Goal: Information Seeking & Learning: Learn about a topic

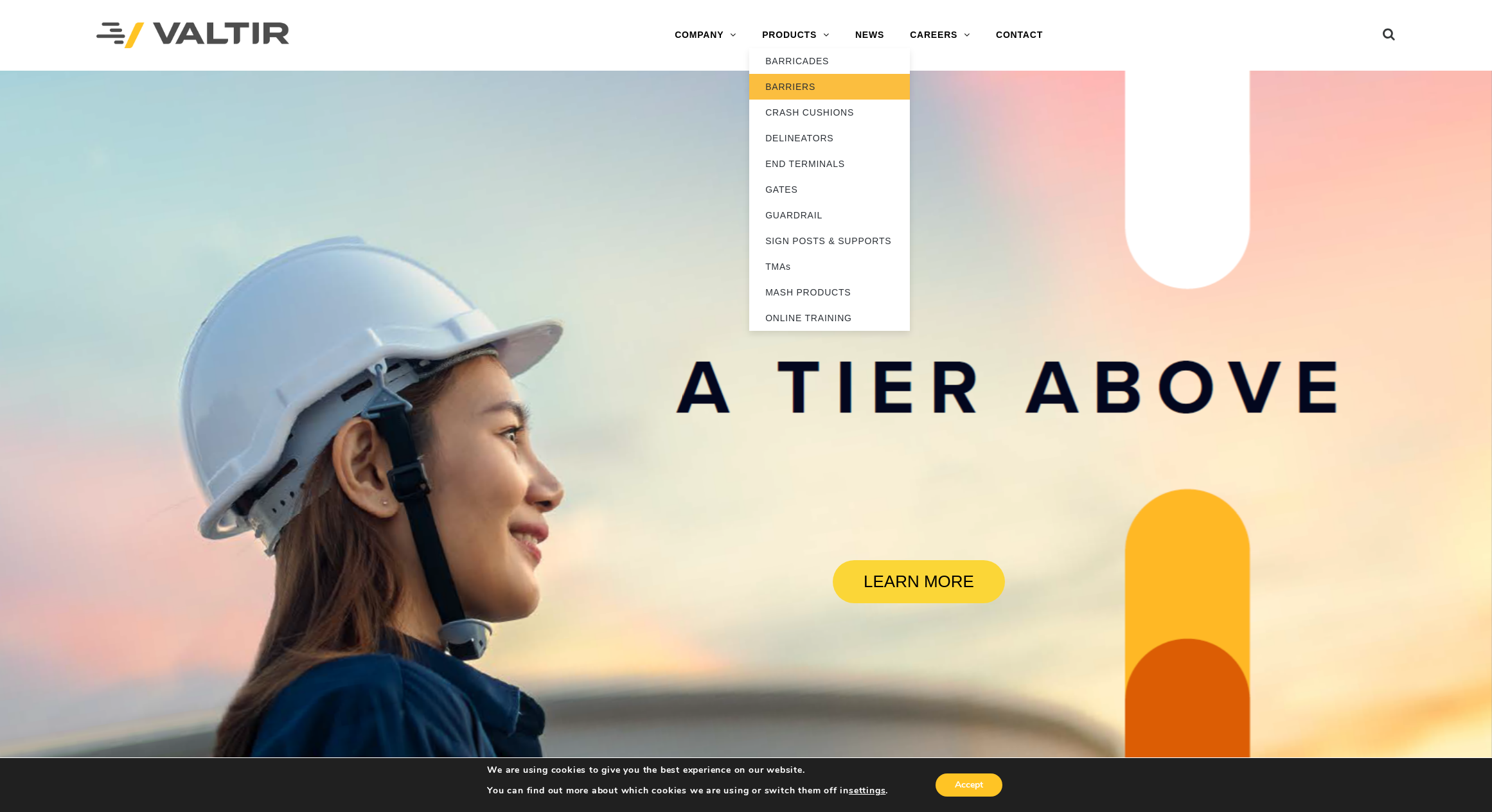
click at [800, 88] on link "BARRIERS" at bounding box center [829, 86] width 160 height 26
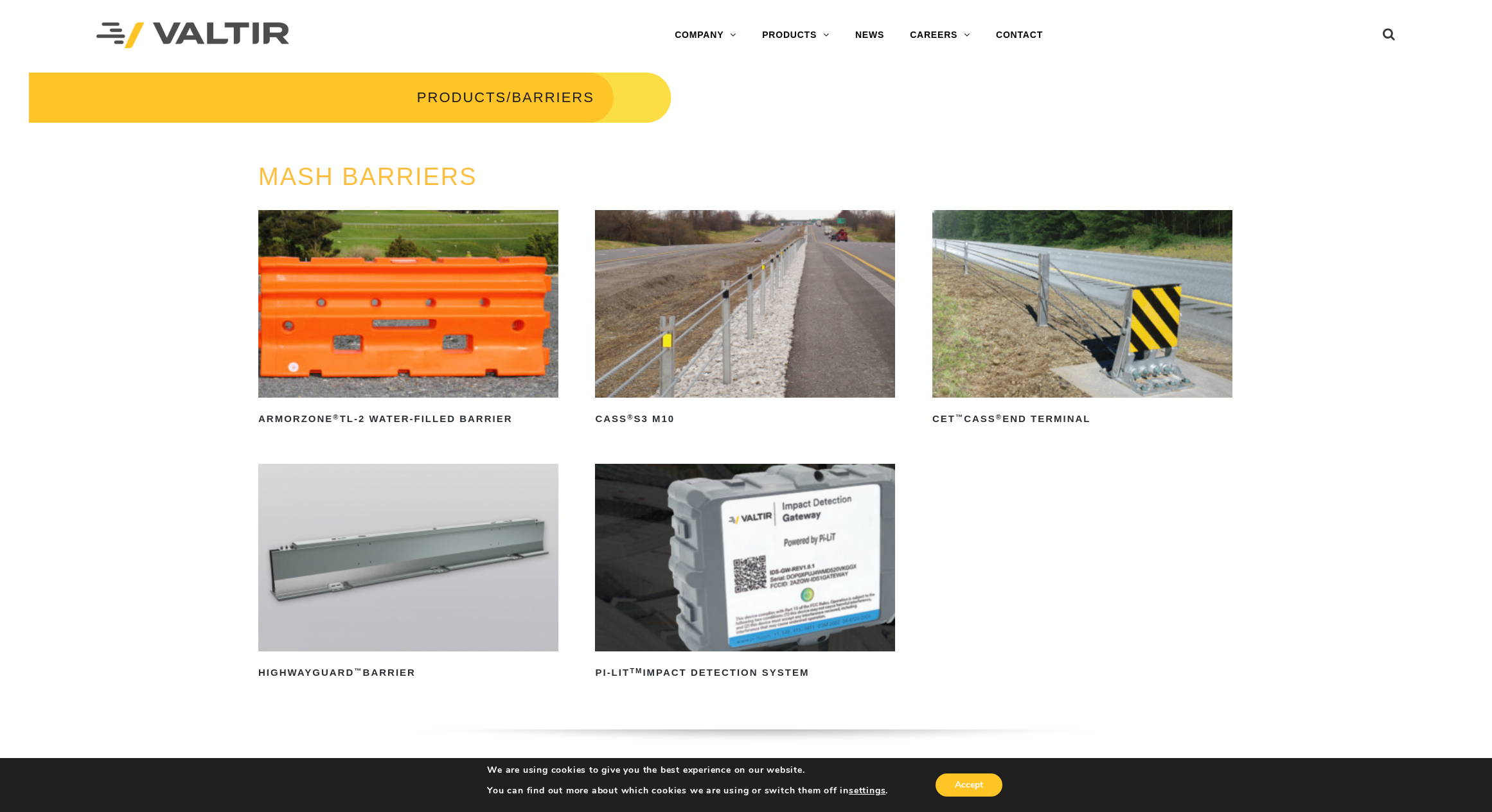
click at [770, 326] on img at bounding box center [745, 304] width 300 height 187
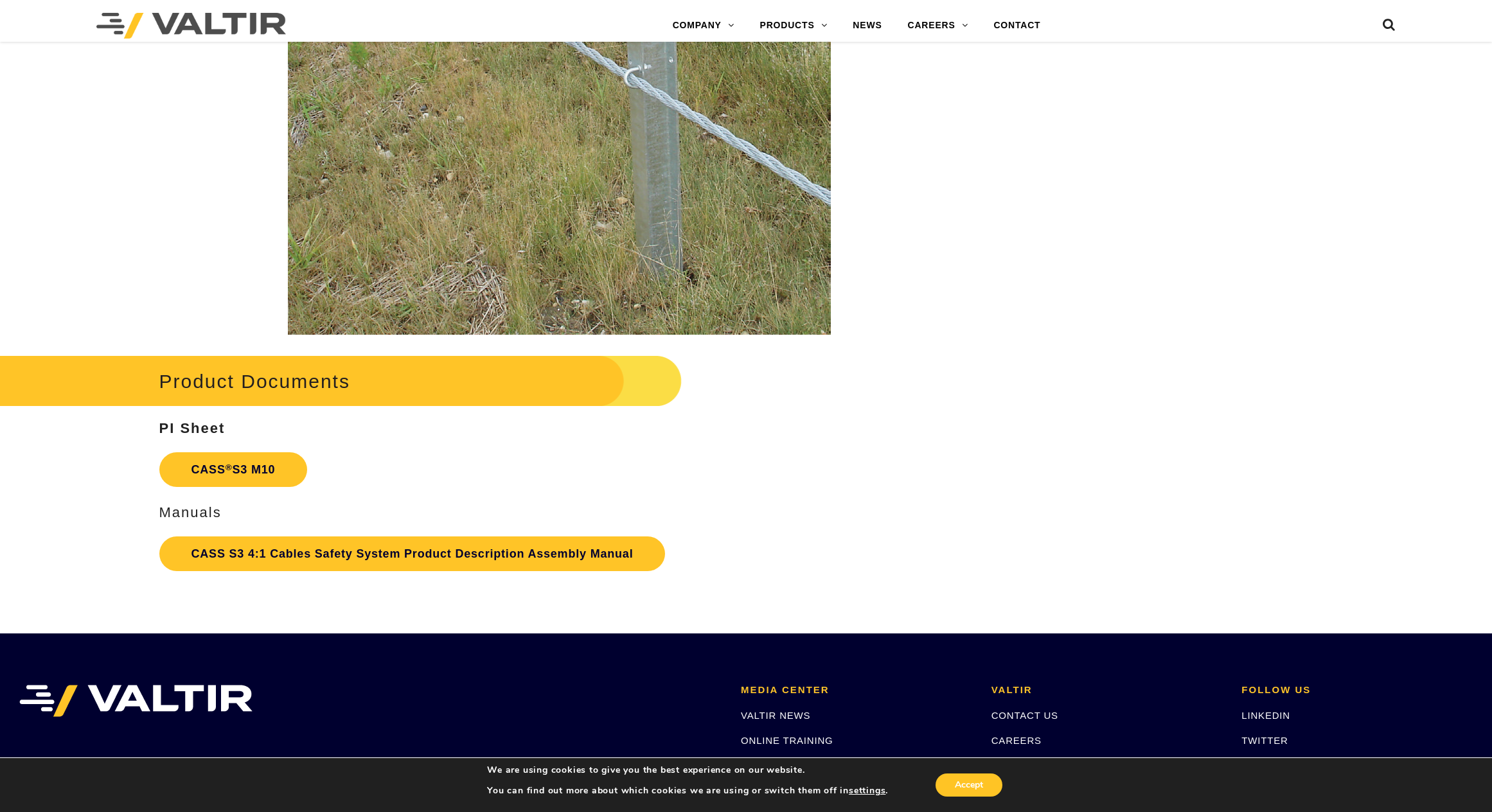
scroll to position [2697, 0]
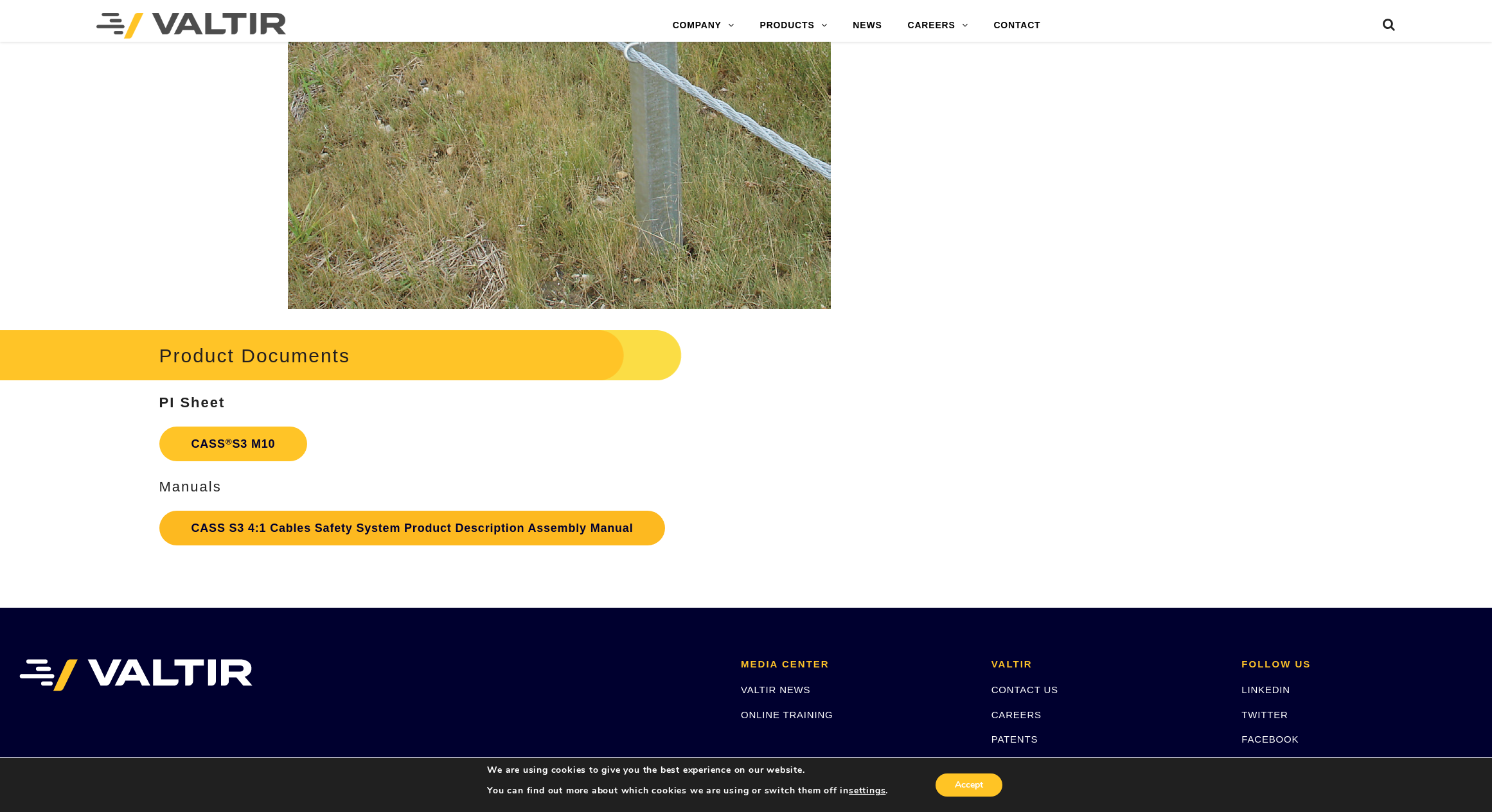
click at [389, 529] on link "CASS S3 4:1 Cables Safety System Product Description Assembly Manual" at bounding box center [412, 527] width 506 height 34
click at [211, 436] on link "CASS ® S3 M10" at bounding box center [233, 443] width 149 height 34
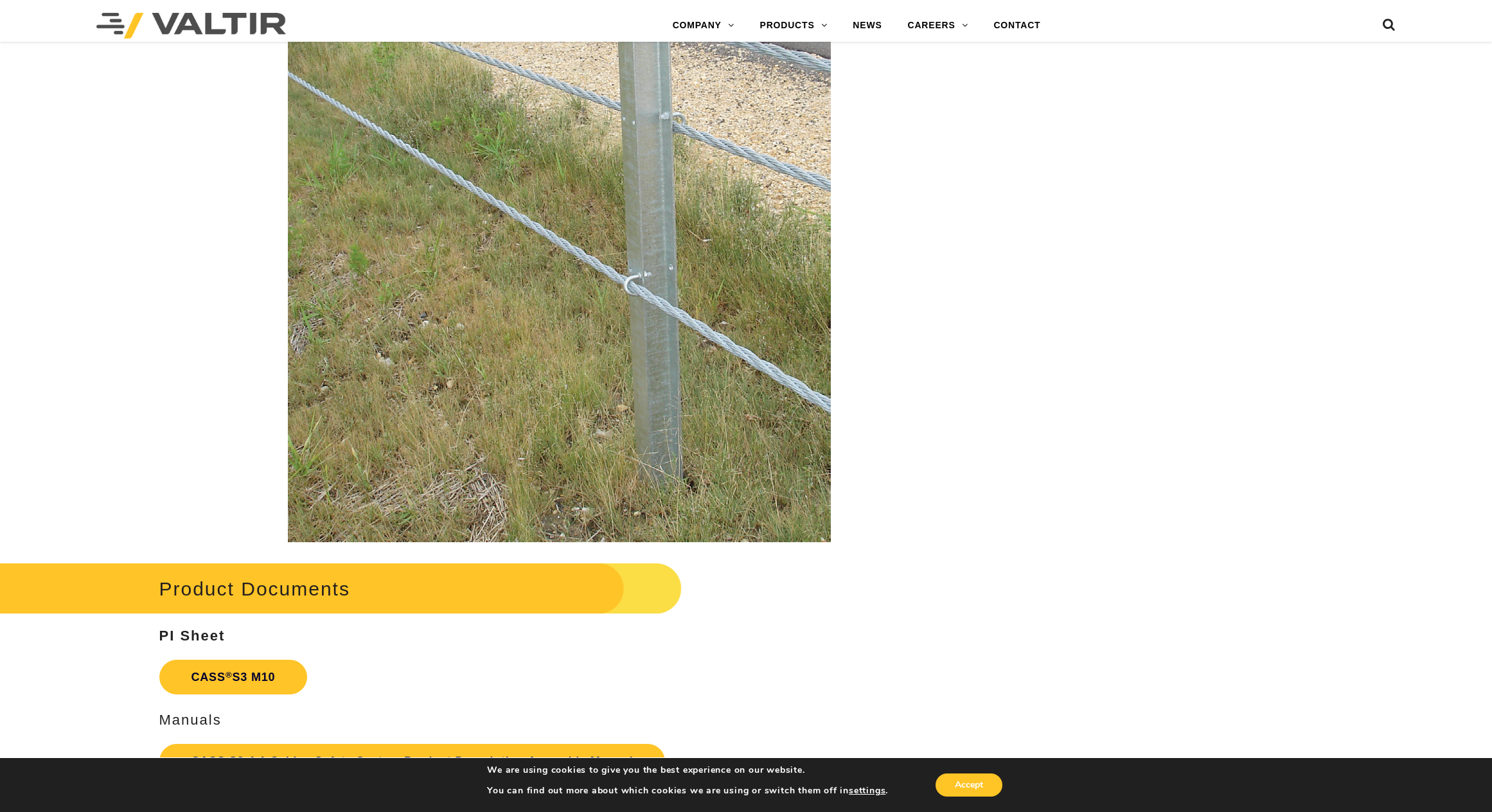
scroll to position [2429, 0]
